Goal: Check status: Check status

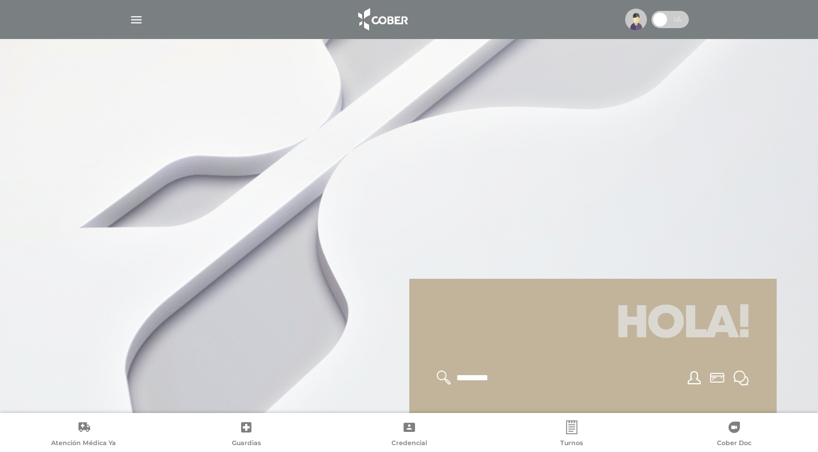
scroll to position [138, 0]
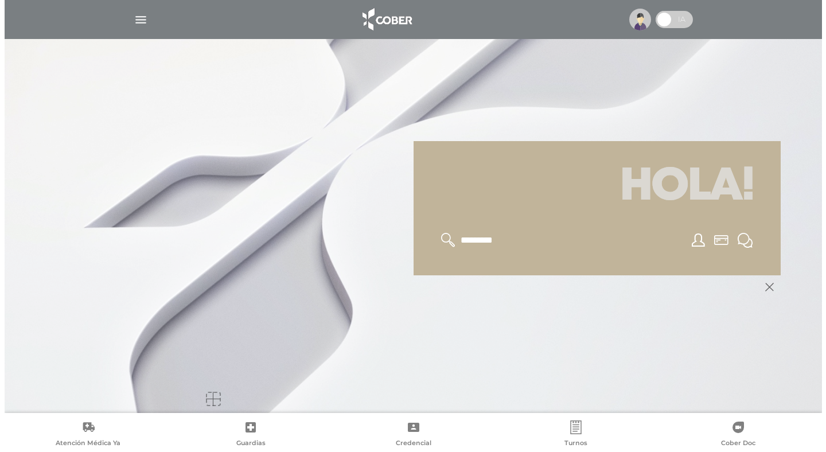
scroll to position [138, 0]
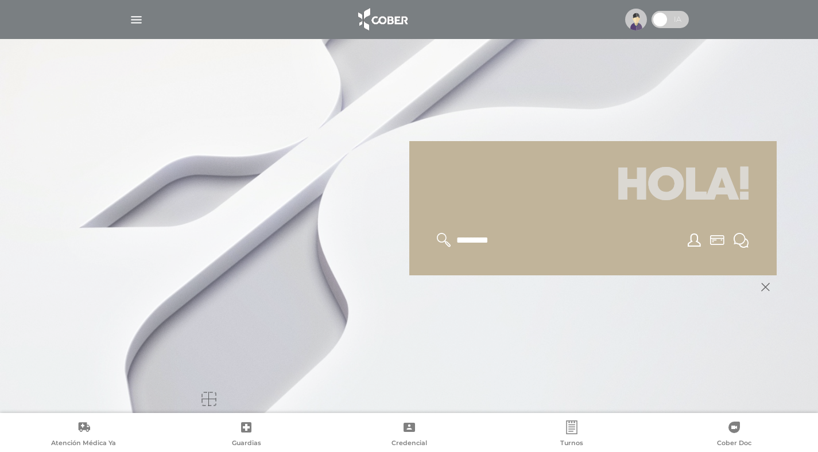
click at [134, 24] on img "button" at bounding box center [136, 20] width 14 height 14
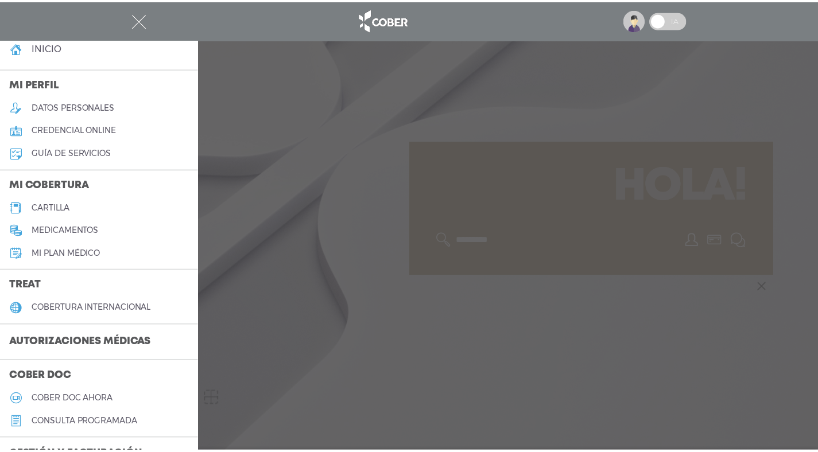
scroll to position [7, 0]
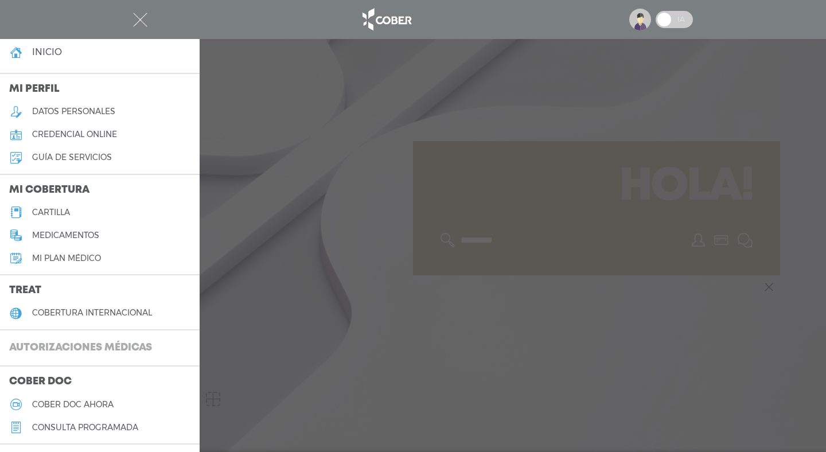
click at [90, 351] on h3 "Autorizaciones médicas" at bounding box center [80, 348] width 161 height 22
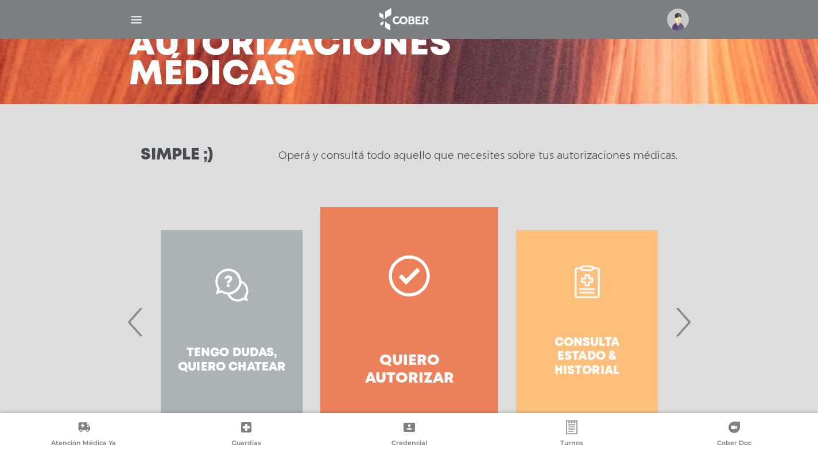
scroll to position [124, 0]
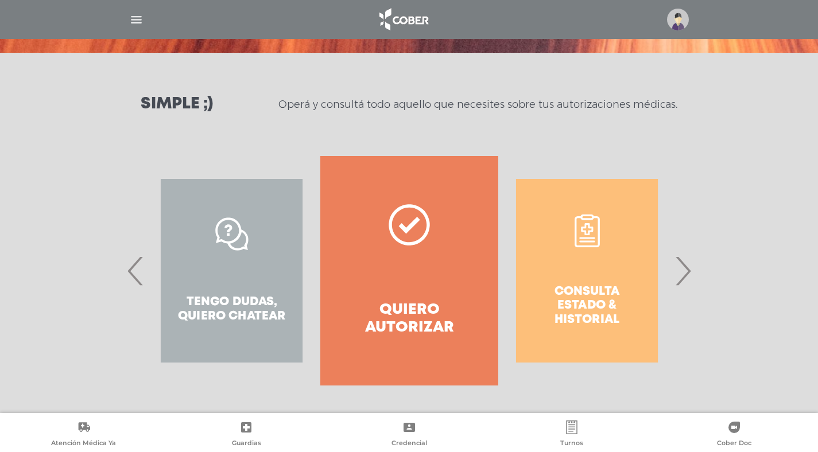
click at [678, 267] on span "›" at bounding box center [682, 271] width 22 height 62
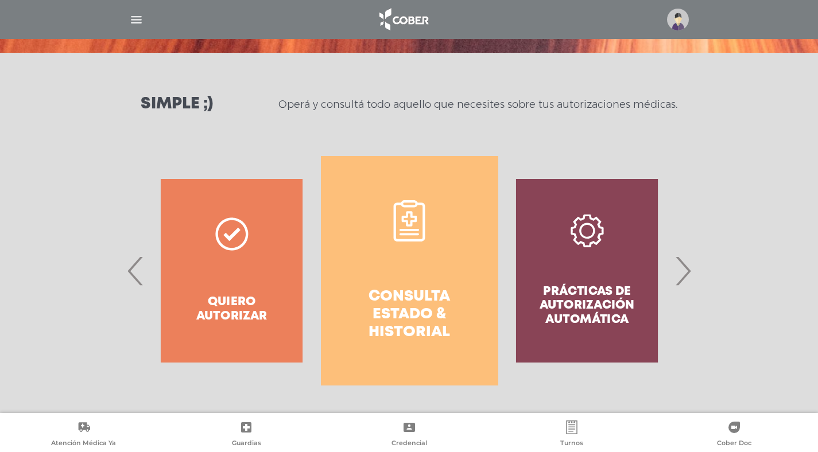
click at [493, 272] on link "Consulta estado & historial" at bounding box center [409, 271] width 177 height 230
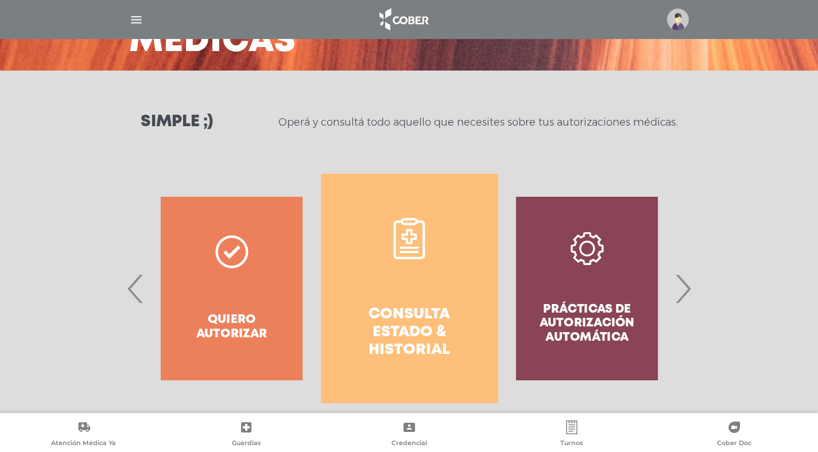
scroll to position [102, 0]
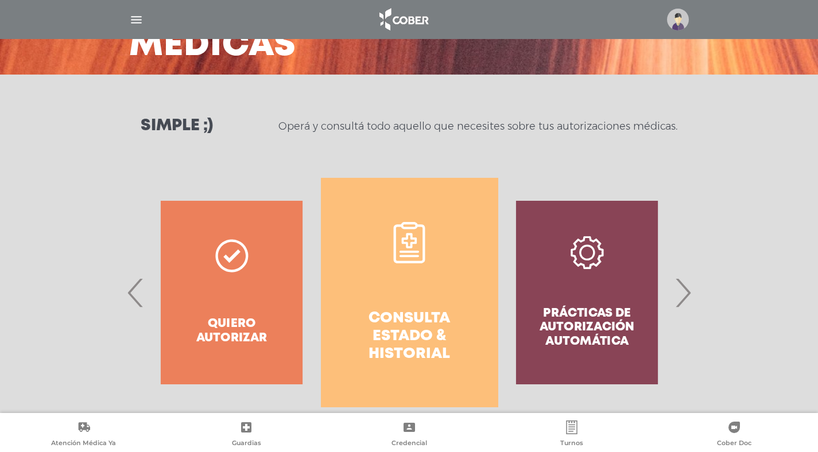
click at [132, 289] on span "‹" at bounding box center [136, 293] width 22 height 62
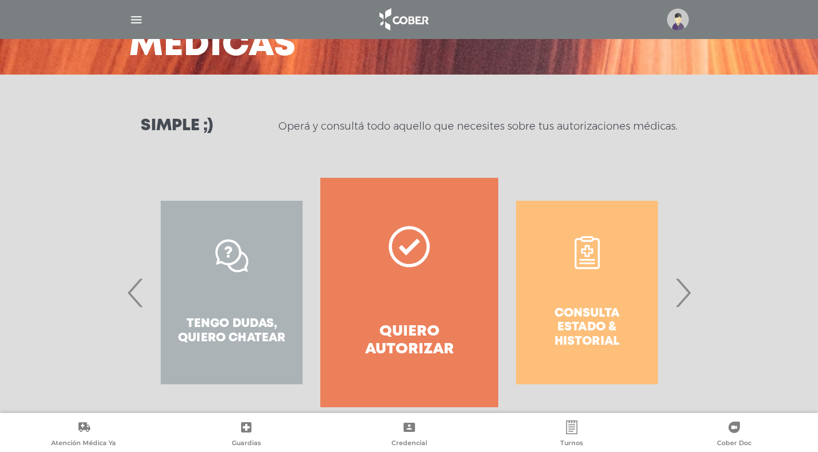
click at [417, 284] on link "Quiero autorizar" at bounding box center [408, 293] width 177 height 230
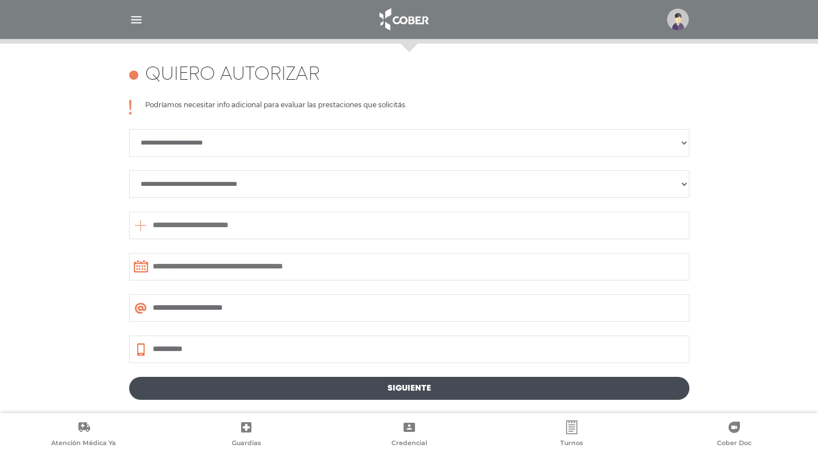
scroll to position [510, 0]
